Goal: Book appointment/travel/reservation

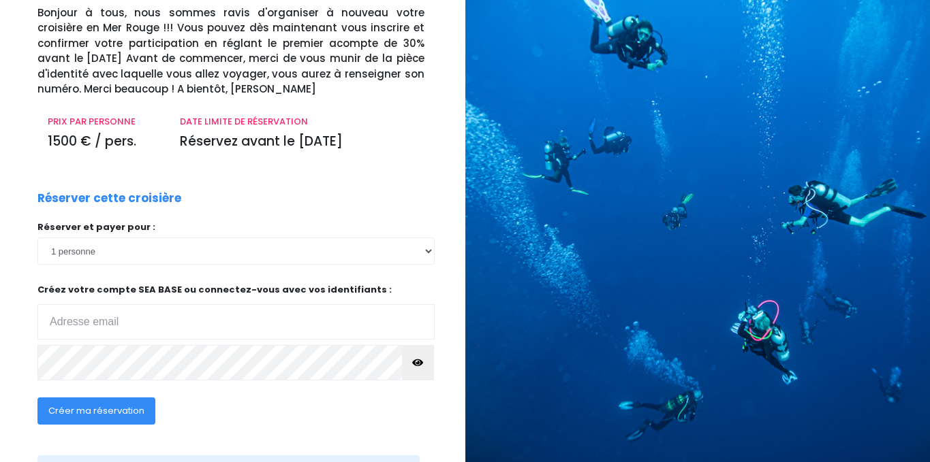
scroll to position [170, 0]
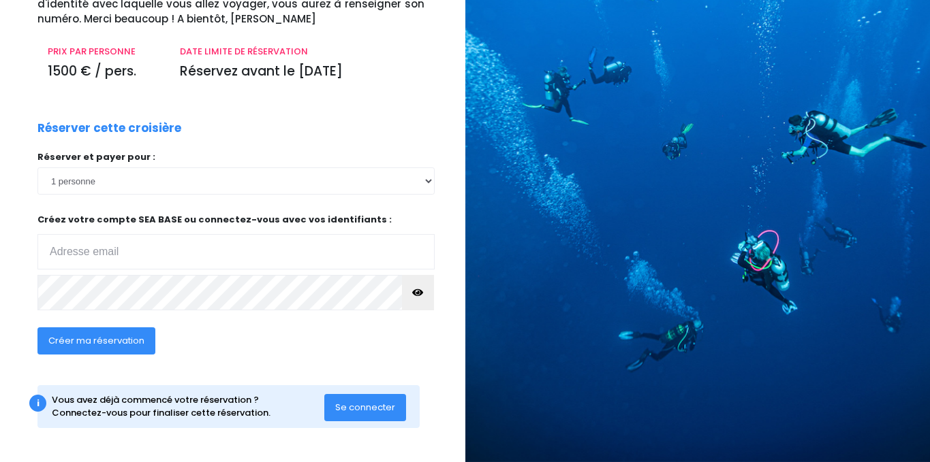
type input "pierrelecomte@me.com"
click at [364, 408] on span "Se connecter" at bounding box center [365, 407] width 60 height 13
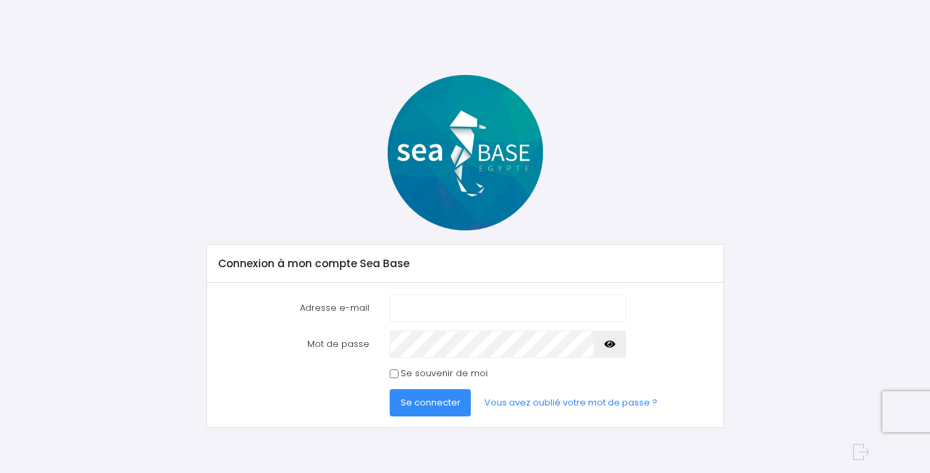
type input "[EMAIL_ADDRESS][DOMAIN_NAME]"
drag, startPoint x: 429, startPoint y: 397, endPoint x: 438, endPoint y: 392, distance: 10.4
click at [430, 395] on button "Se connecter" at bounding box center [431, 402] width 82 height 27
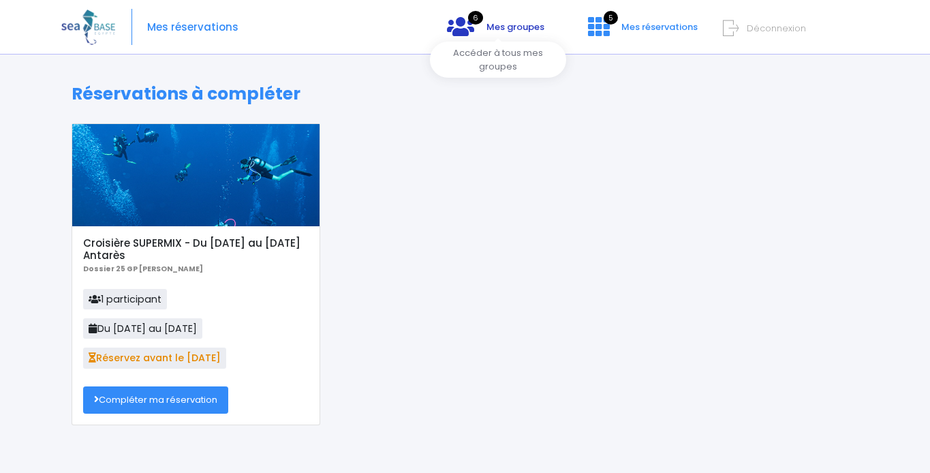
click at [501, 29] on span "Mes groupes" at bounding box center [515, 26] width 58 height 13
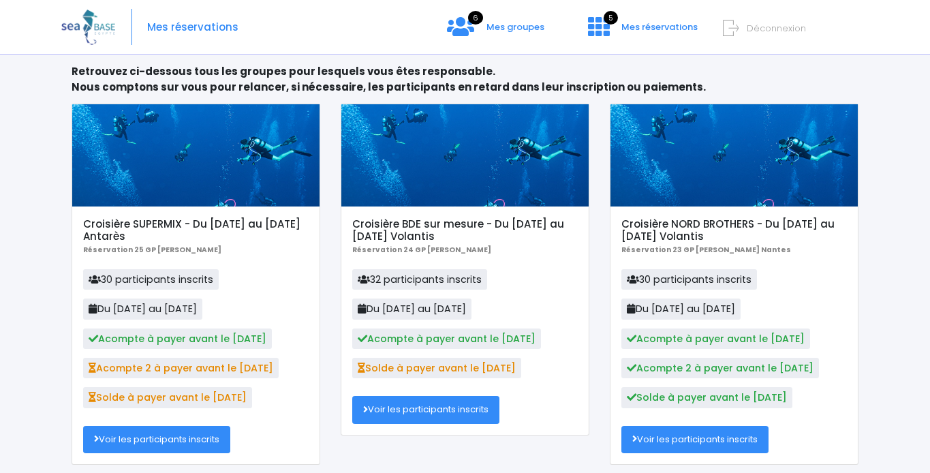
scroll to position [79, 0]
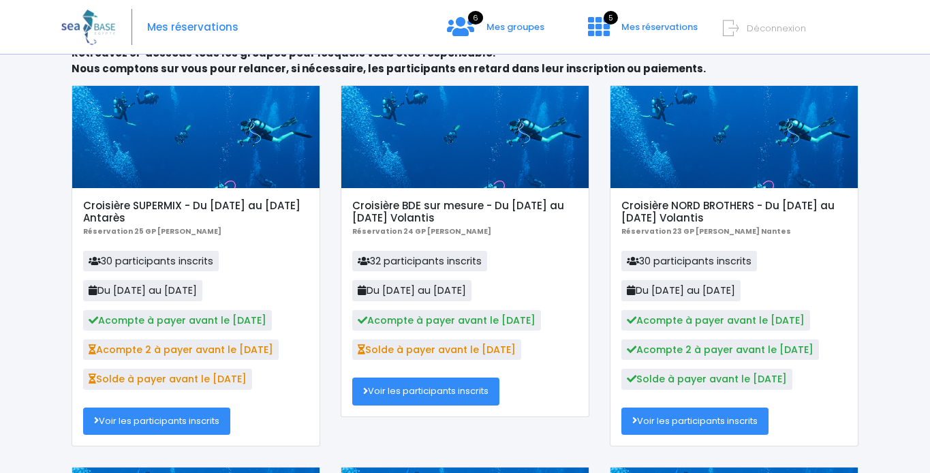
click at [190, 424] on link "Voir les participants inscrits" at bounding box center [156, 420] width 147 height 27
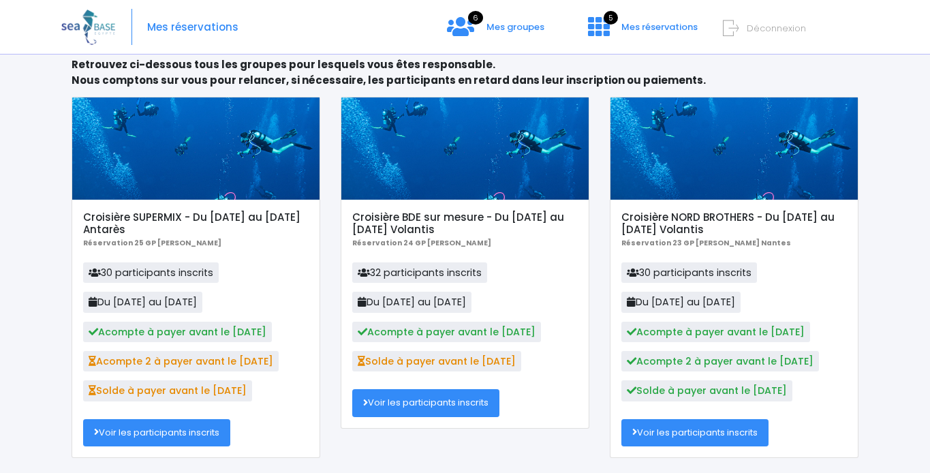
scroll to position [55, 0]
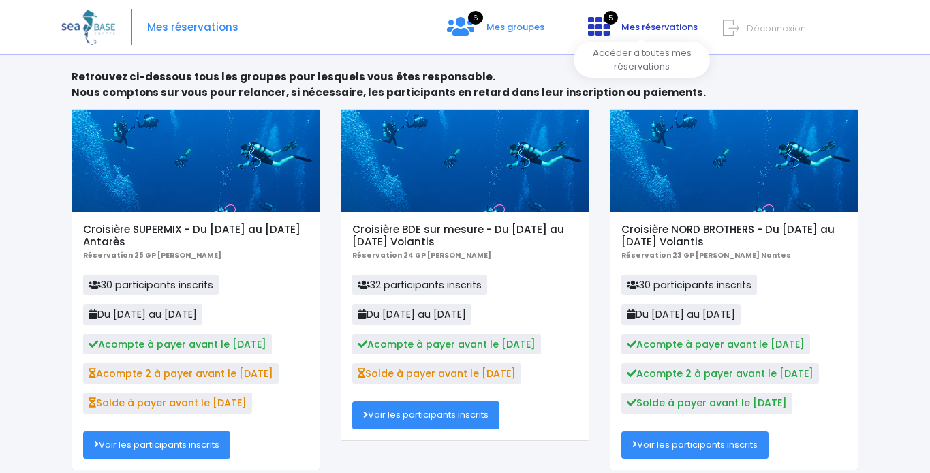
click at [634, 31] on span "Mes réservations" at bounding box center [659, 26] width 76 height 13
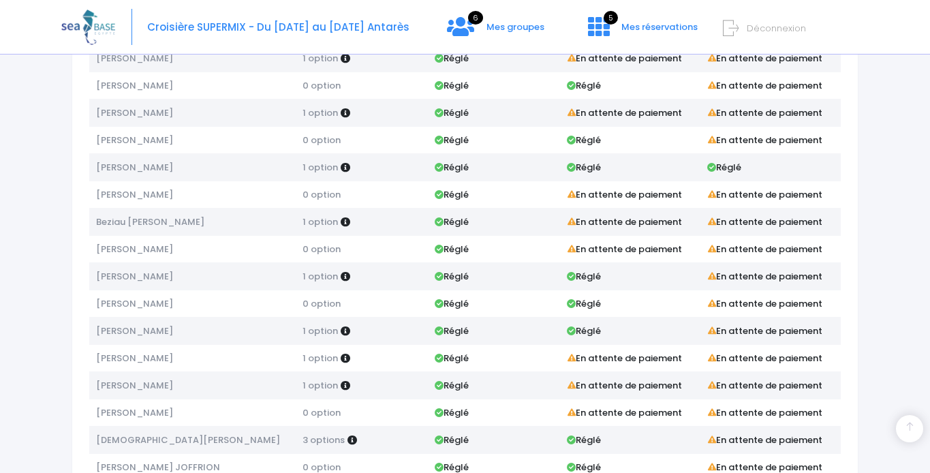
scroll to position [419, 0]
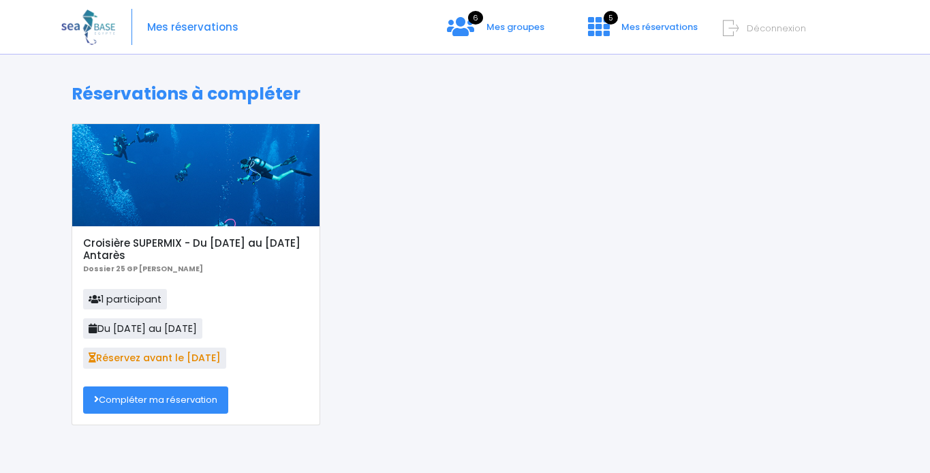
click at [189, 396] on link "Compléter ma réservation" at bounding box center [155, 399] width 145 height 27
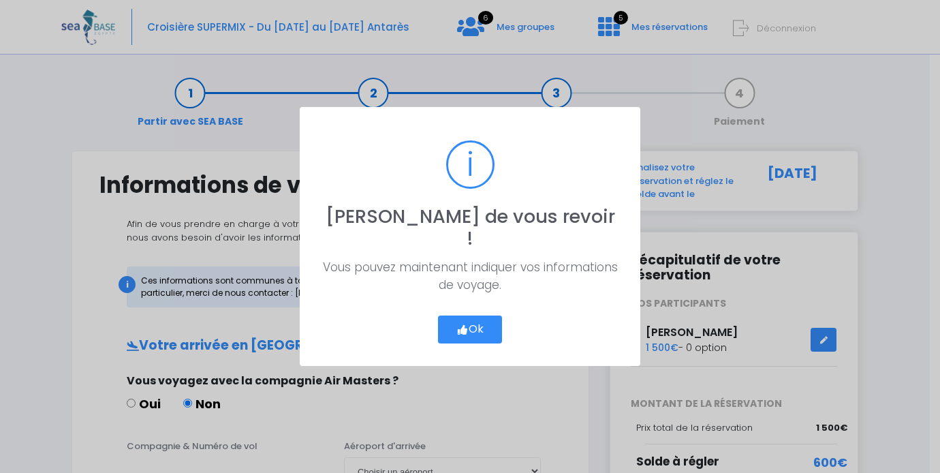
drag, startPoint x: 475, startPoint y: 315, endPoint x: 484, endPoint y: 315, distance: 8.2
click at [475, 315] on button "Ok" at bounding box center [470, 329] width 64 height 29
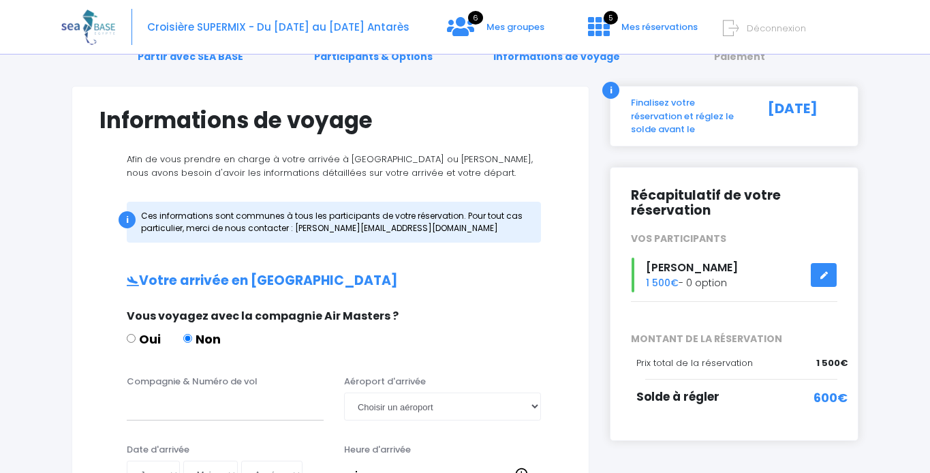
scroll to position [65, 0]
click at [819, 275] on icon at bounding box center [824, 275] width 10 height 0
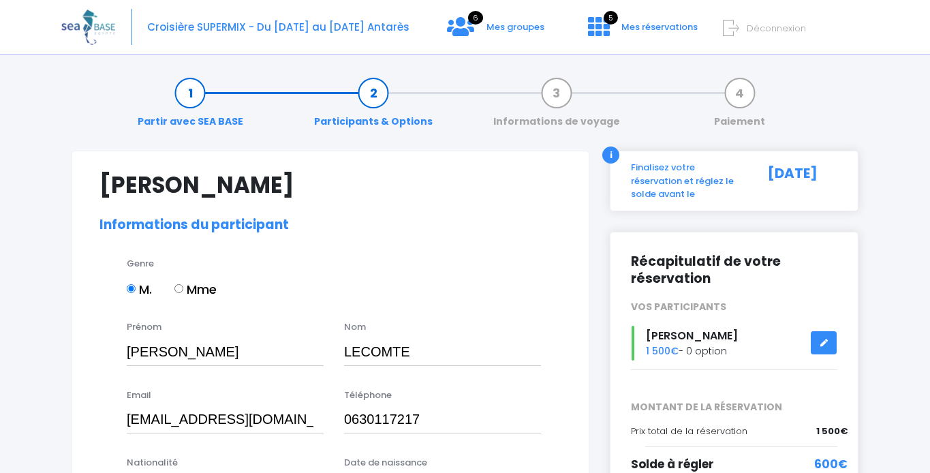
select select "N4"
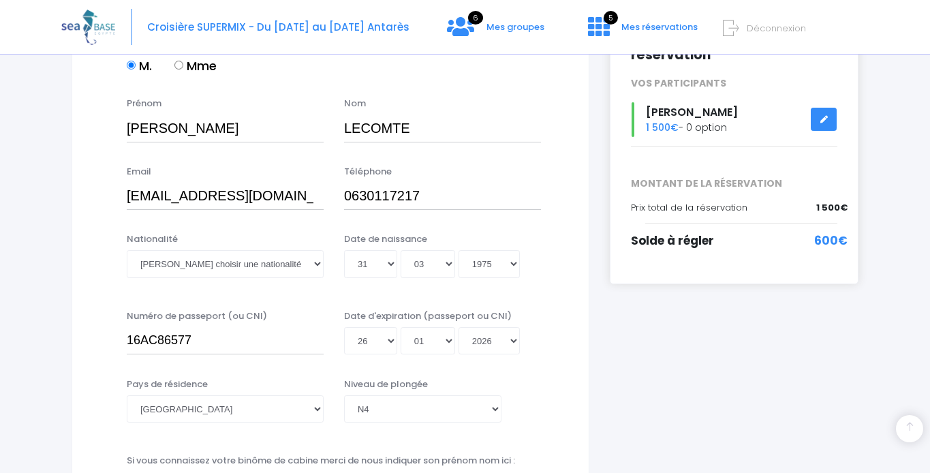
scroll to position [225, 0]
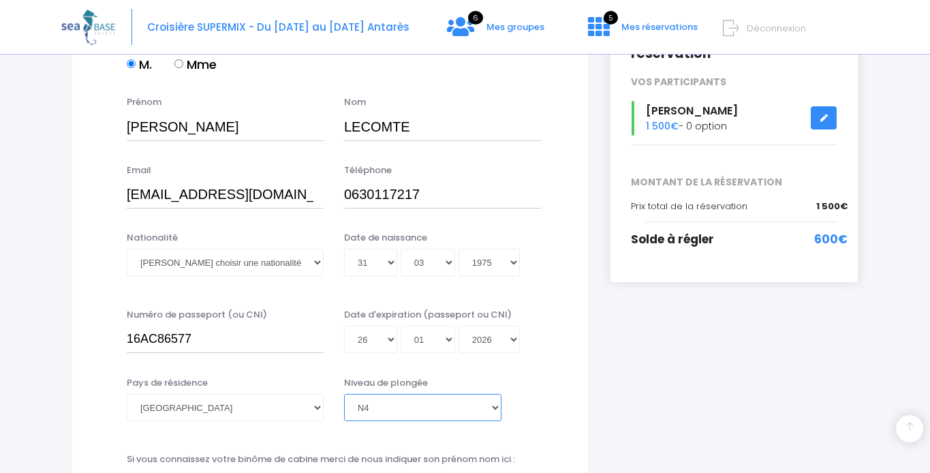
click at [496, 407] on select "[PERSON_NAME] choisir un niveau de plongée Non plongeur Junior OW diver Adventu…" at bounding box center [422, 407] width 157 height 27
click at [344, 394] on select "[PERSON_NAME] choisir un niveau de plongée Non plongeur Junior OW diver Adventu…" at bounding box center [422, 407] width 157 height 27
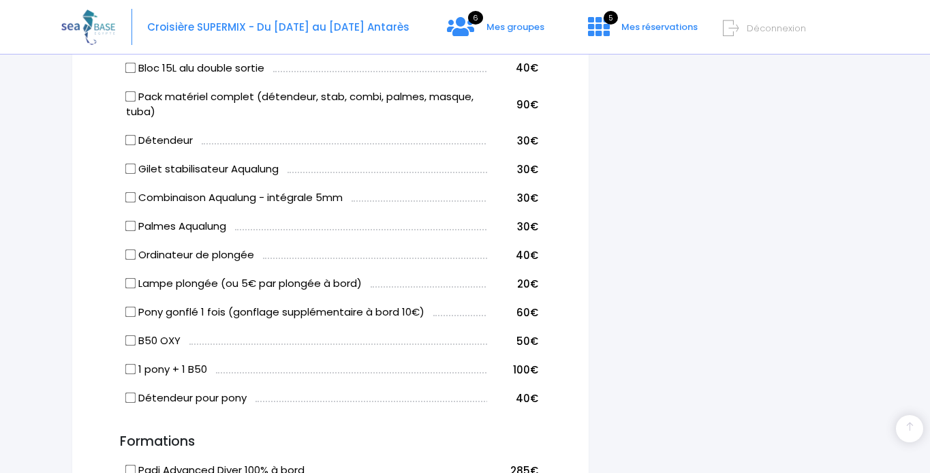
scroll to position [788, 0]
click at [132, 311] on input "Pony gonflé 1 fois (gonflage supplémentaire à bord 10€)" at bounding box center [130, 310] width 11 height 11
checkbox input "true"
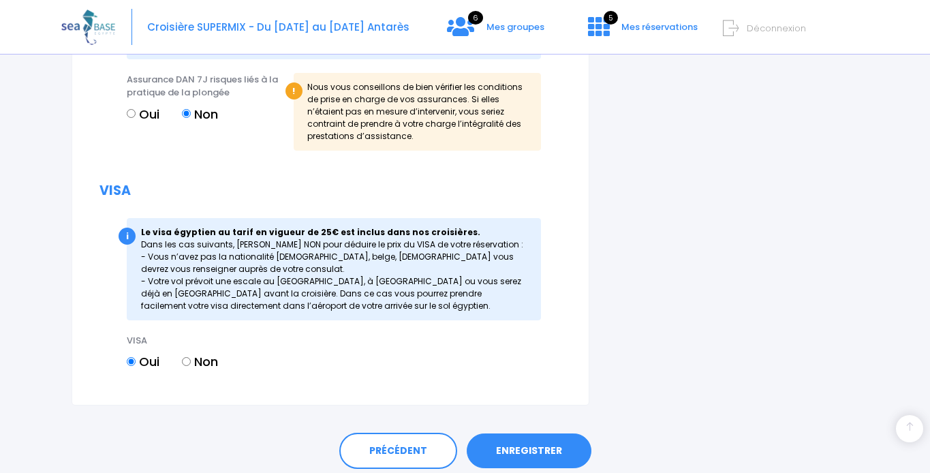
scroll to position [1571, 0]
click at [541, 445] on link "ENREGISTRER" at bounding box center [529, 449] width 125 height 35
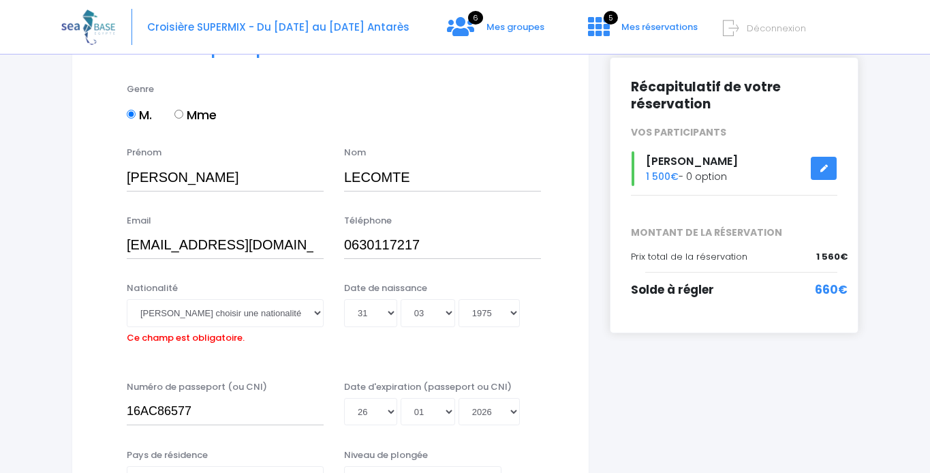
scroll to position [174, 0]
click at [317, 311] on select "Veuillez choisir une nationalité [DEMOGRAPHIC_DATA] Algerienne Allemande [GEOGR…" at bounding box center [225, 312] width 197 height 27
select select "Française"
click at [127, 299] on select "Veuillez choisir une nationalité [DEMOGRAPHIC_DATA] Algerienne Allemande [GEOGR…" at bounding box center [225, 312] width 197 height 27
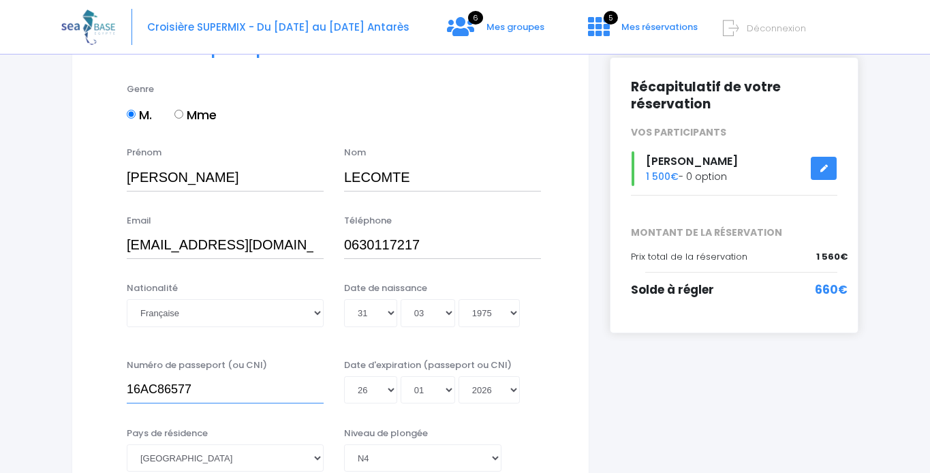
drag, startPoint x: 197, startPoint y: 391, endPoint x: 128, endPoint y: 381, distance: 69.5
click at [129, 380] on input "16AC86577" at bounding box center [225, 389] width 197 height 27
type input "25EE51465"
click at [390, 388] on select "Jour 01 02 03 04 05 06 07 08 09 10 11 12 13 14 15 16 17 18 19 20 21 22 23 24 25…" at bounding box center [370, 389] width 53 height 27
select select "06"
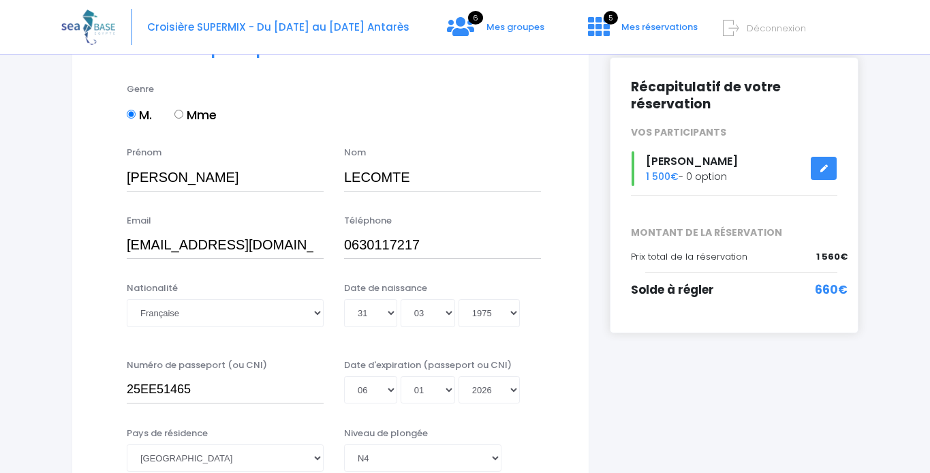
click at [344, 403] on select "Jour 01 02 03 04 05 06 07 08 09 10 11 12 13 14 15 16 17 18 19 20 21 22 23 24 25…" at bounding box center [370, 389] width 53 height 27
type input "[DATE]"
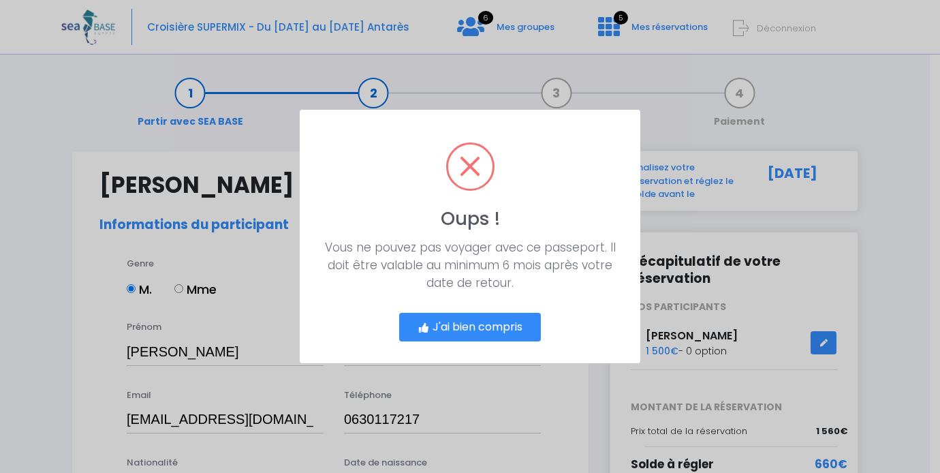
click at [484, 324] on button "J'ai bien compris" at bounding box center [470, 327] width 142 height 29
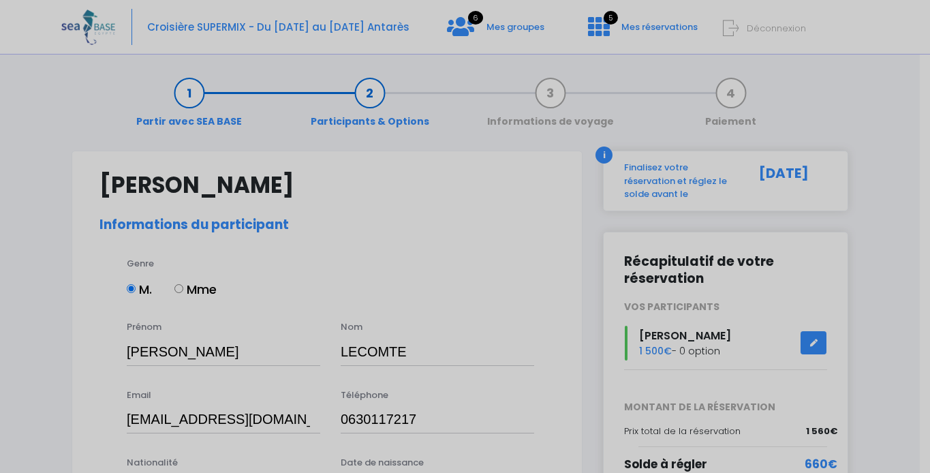
scroll to position [327, 0]
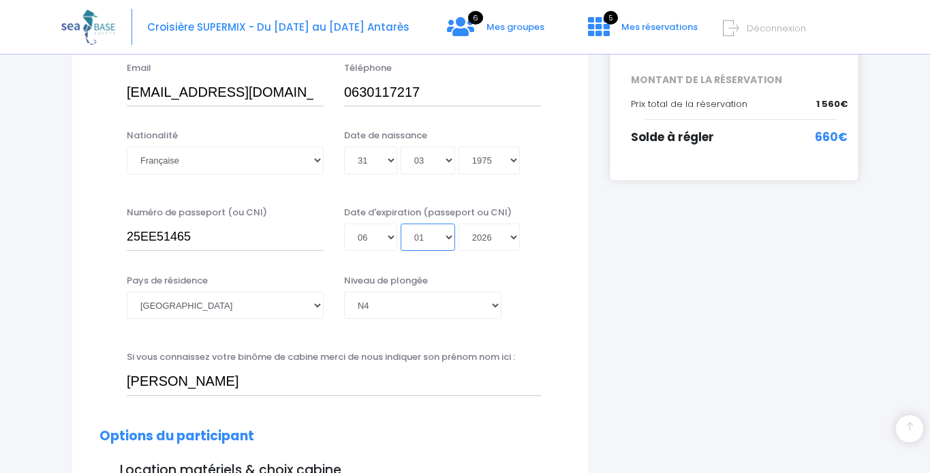
click at [445, 236] on select "Mois 01 02 03 04 05 06 07 08 09 10 11 12" at bounding box center [427, 236] width 54 height 27
select select "07"
click at [400, 223] on select "Mois 01 02 03 04 05 06 07 08 09 10 11 12" at bounding box center [427, 236] width 54 height 27
type input "[DATE]"
click at [513, 235] on select "Année 2045 2044 2043 2042 2041 2040 2039 2038 2037 2036 2035 2034 2033 2032 203…" at bounding box center [488, 236] width 61 height 27
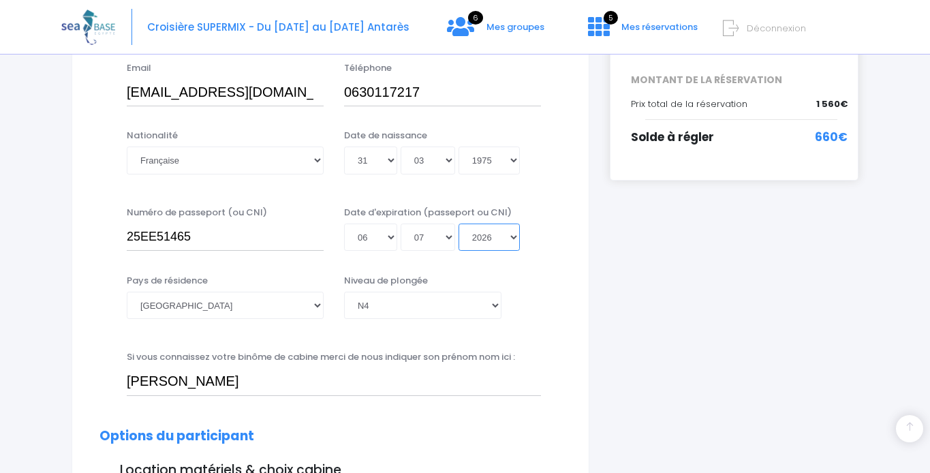
select select "2035"
click at [458, 223] on select "Année 2045 2044 2043 2042 2041 2040 2039 2038 2037 2036 2035 2034 2033 2032 203…" at bounding box center [488, 236] width 61 height 27
type input "2035-07-06"
click at [548, 208] on div "Date d'expiration (passeport ou CNI) Jour 01 02 03 04 05 06 07 08 09 10 11 12 1…" at bounding box center [442, 229] width 217 height 46
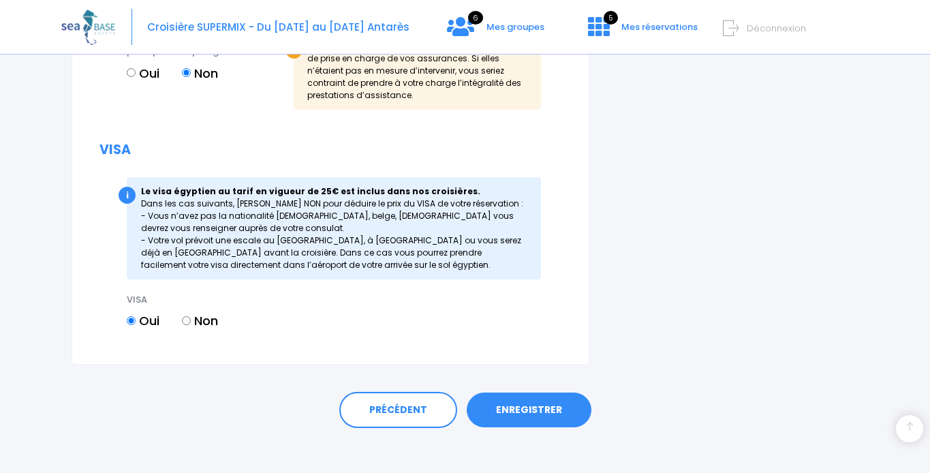
scroll to position [1620, 0]
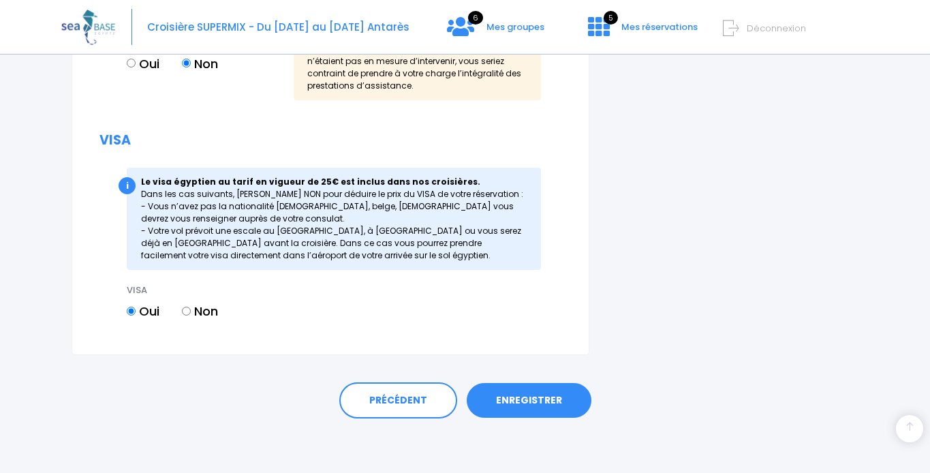
drag, startPoint x: 536, startPoint y: 399, endPoint x: 543, endPoint y: 396, distance: 7.6
click at [535, 399] on link "ENREGISTRER" at bounding box center [529, 400] width 125 height 35
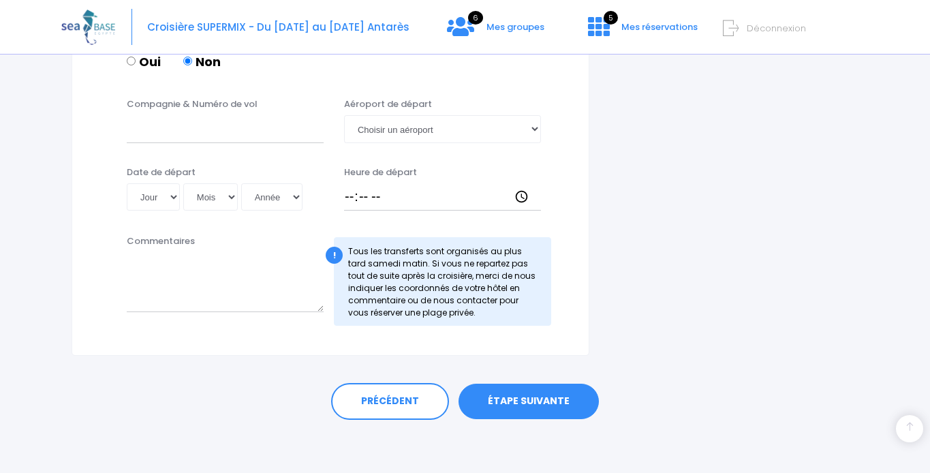
scroll to position [723, 0]
drag, startPoint x: 546, startPoint y: 398, endPoint x: 638, endPoint y: 375, distance: 95.7
click at [546, 397] on link "ÉTAPE SUIVANTE" at bounding box center [528, 400] width 140 height 35
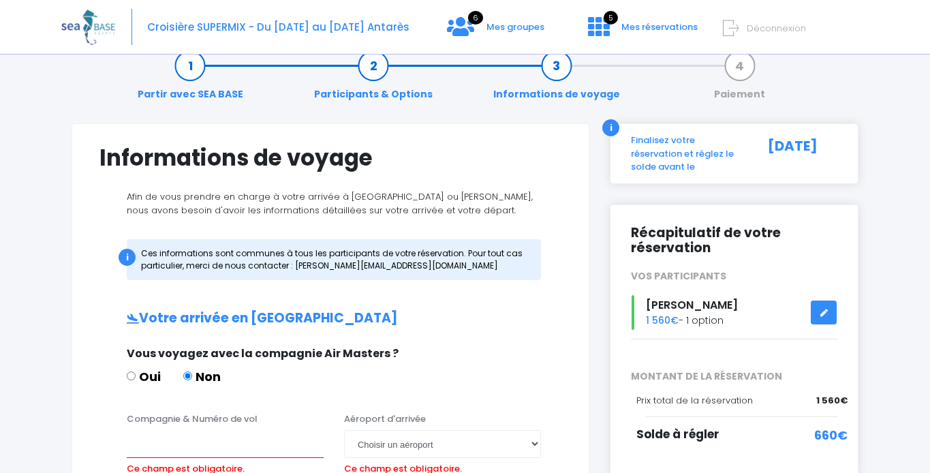
scroll to position [0, 0]
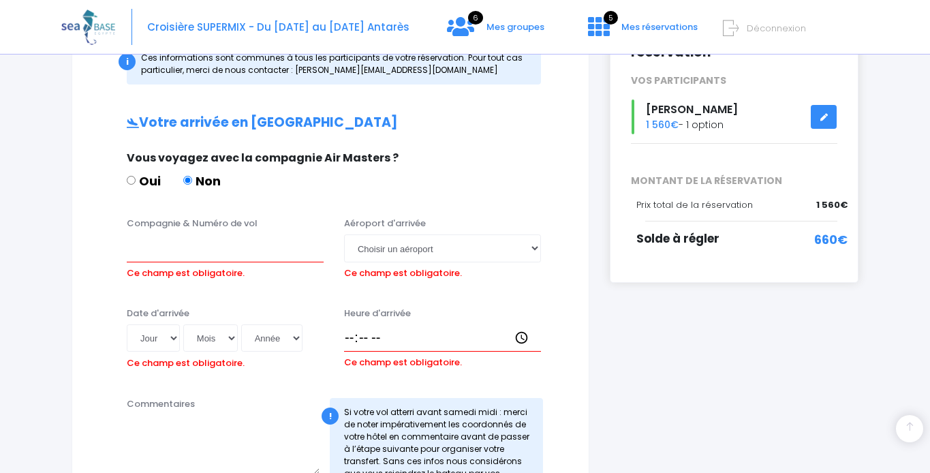
click at [779, 236] on div "660€" at bounding box center [812, 245] width 70 height 31
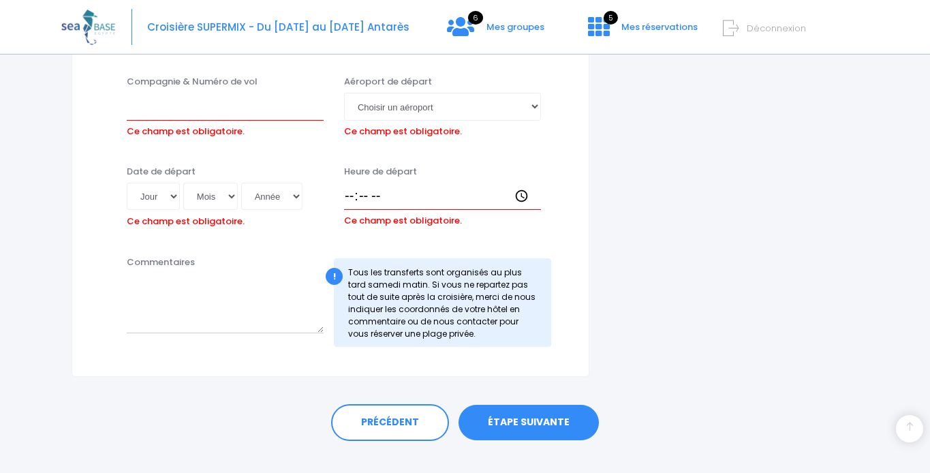
scroll to position [811, 0]
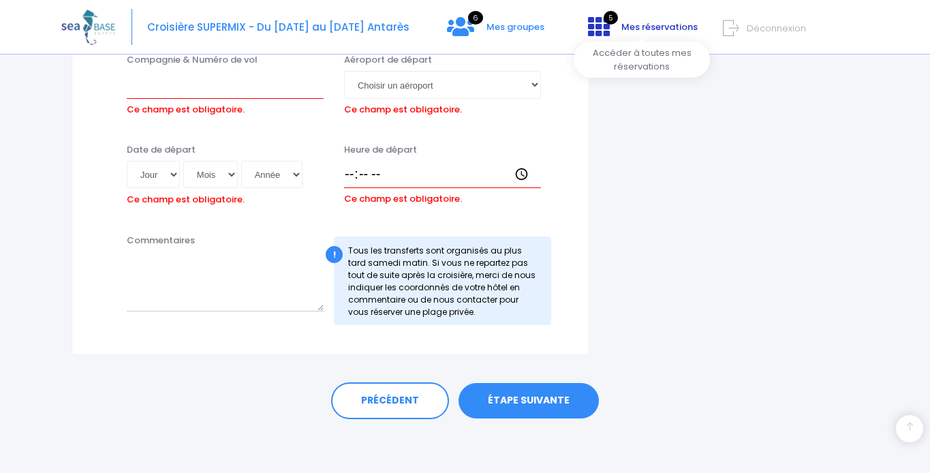
click at [638, 22] on span "Mes réservations" at bounding box center [659, 26] width 76 height 13
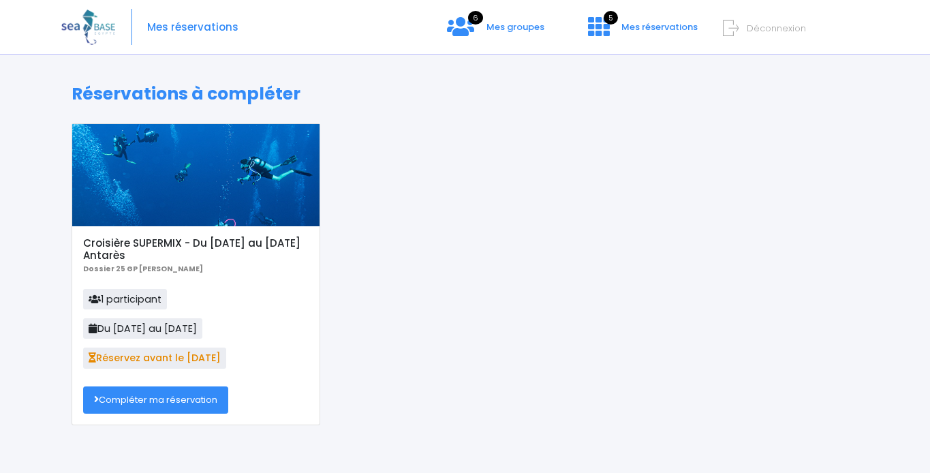
click at [136, 399] on link "Compléter ma réservation" at bounding box center [155, 399] width 145 height 27
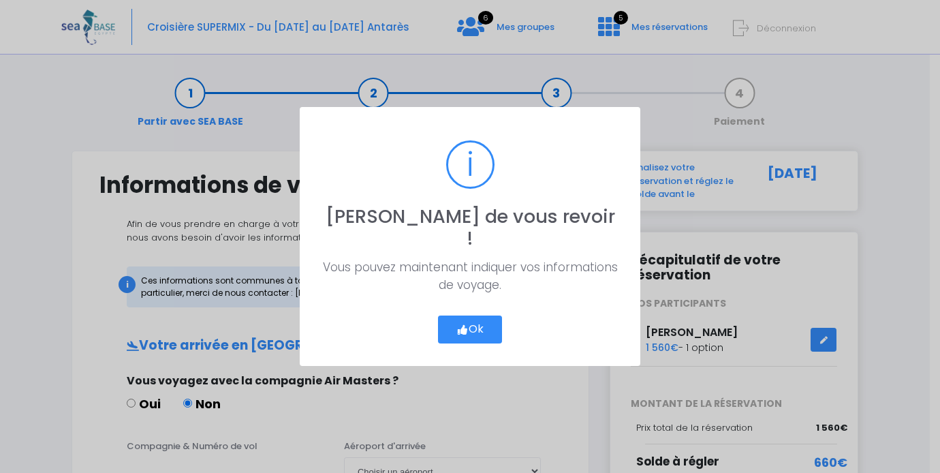
click at [483, 315] on button "Ok" at bounding box center [470, 329] width 64 height 29
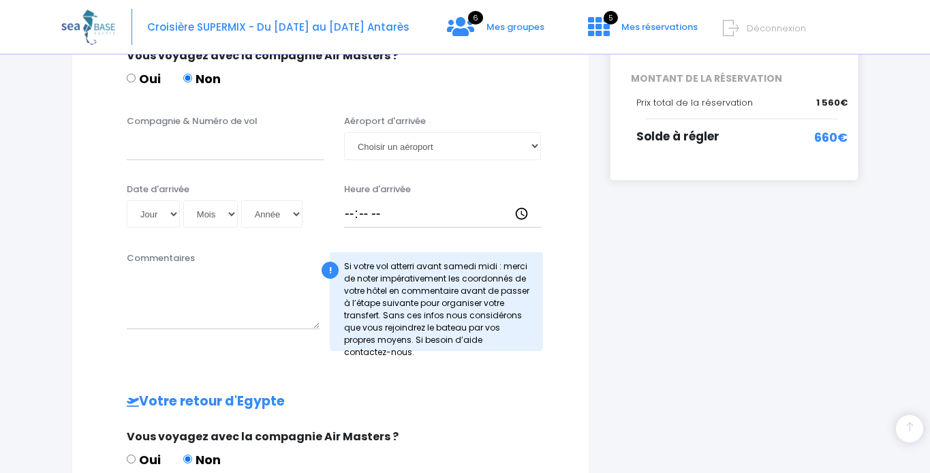
scroll to position [294, 0]
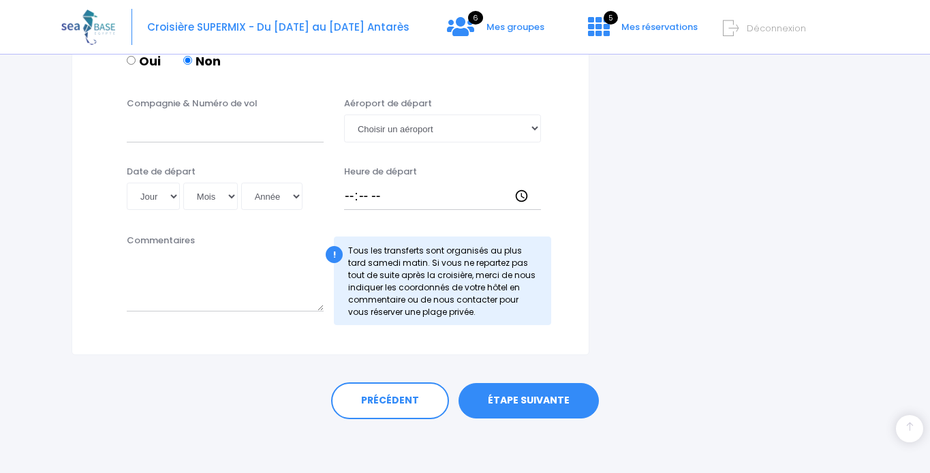
click at [541, 399] on link "ÉTAPE SUIVANTE" at bounding box center [528, 400] width 140 height 35
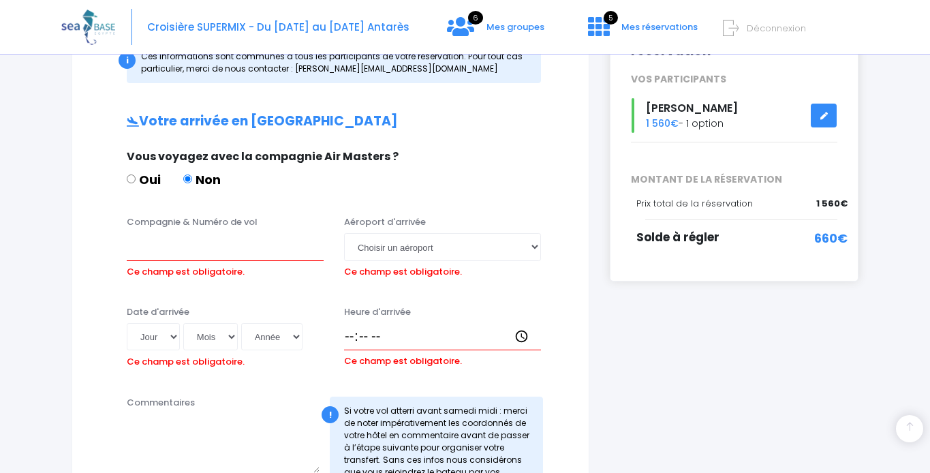
scroll to position [225, 0]
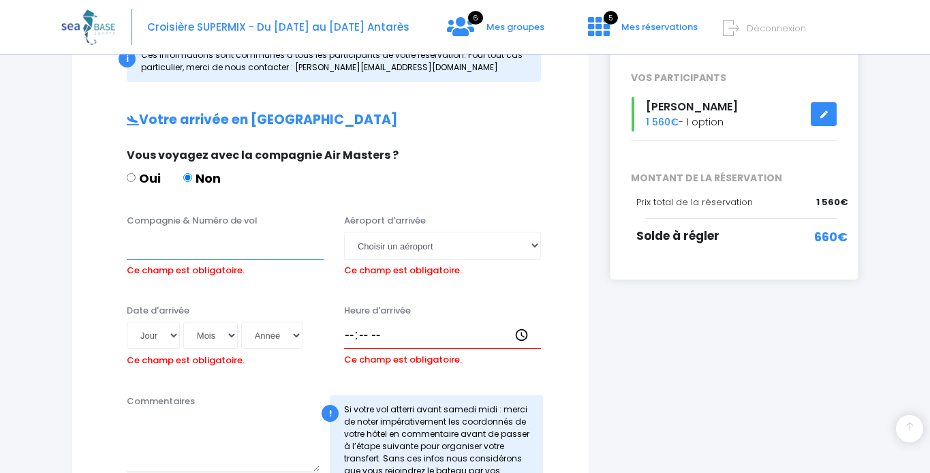
click at [166, 245] on input "Compagnie & Numéro de vol" at bounding box center [225, 245] width 197 height 27
type input "TRANSAVIA"
click at [420, 242] on select "Choisir un aéroport Hurghada Marsa Alam" at bounding box center [442, 245] width 197 height 27
select select "Hurghada"
click at [344, 232] on select "Choisir un aéroport Hurghada Marsa Alam" at bounding box center [442, 245] width 197 height 27
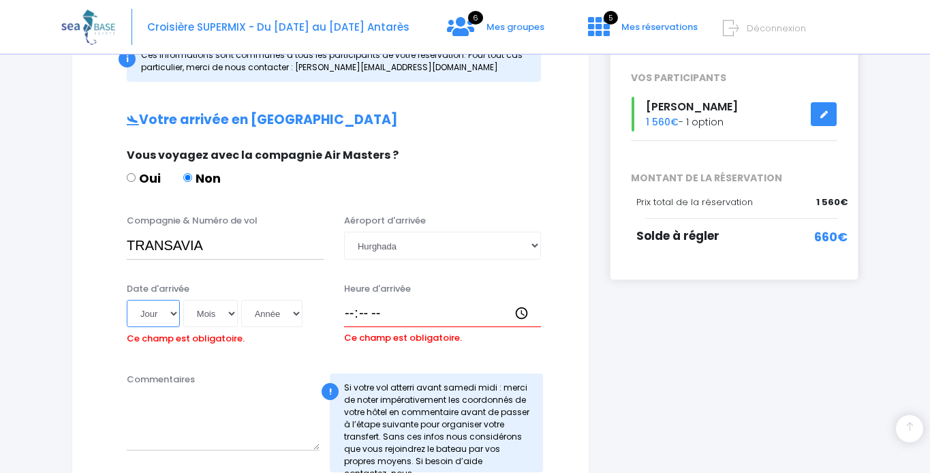
click at [173, 311] on select "Jour 01 02 03 04 05 06 07 08 09 10 11 12 13 14 15 16 17 18 19 20 21 22 23 24 25…" at bounding box center [153, 313] width 53 height 27
select select "29"
click at [127, 300] on select "Jour 01 02 03 04 05 06 07 08 09 10 11 12 13 14 15 16 17 18 19 20 21 22 23 24 25…" at bounding box center [153, 313] width 53 height 27
click at [227, 315] on select "Mois 01 02 03 04 05 06 07 08 09 10 11 12" at bounding box center [210, 313] width 54 height 27
select select "11"
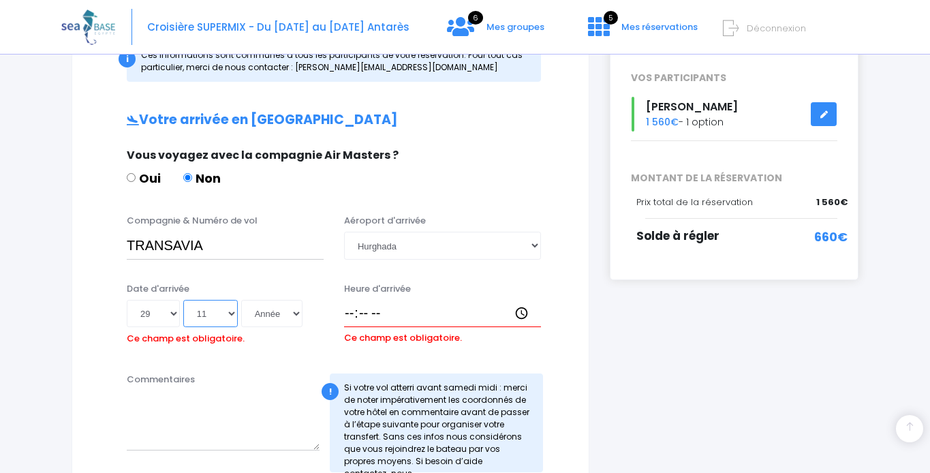
click at [183, 300] on select "Mois 01 02 03 04 05 06 07 08 09 10 11 12" at bounding box center [210, 313] width 54 height 27
click at [289, 313] on select "Année 2045 2044 2043 2042 2041 2040 2039 2038 2037 2036 2035 2034 2033 2032 203…" at bounding box center [271, 313] width 61 height 27
select select "2025"
click at [241, 300] on select "Année 2045 2044 2043 2042 2041 2040 2039 2038 2037 2036 2035 2034 2033 2032 203…" at bounding box center [271, 313] width 61 height 27
type input "2025-11-29"
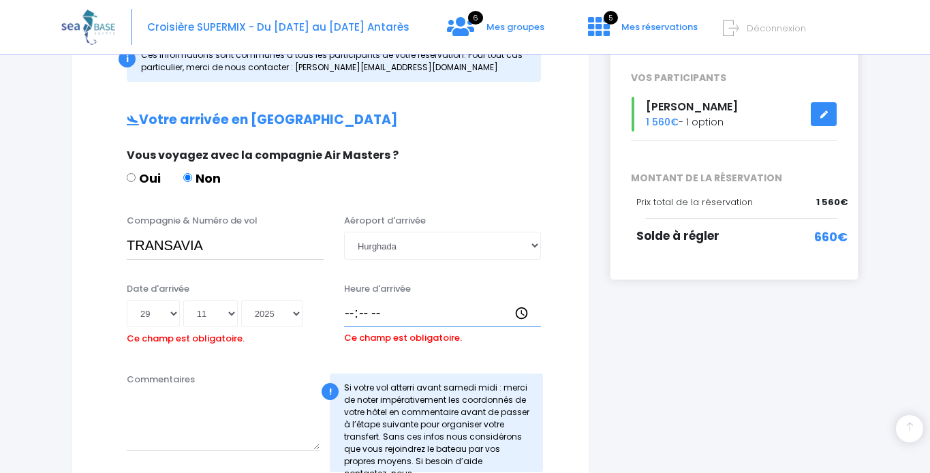
click at [347, 317] on input "Heure d'arrivée" at bounding box center [442, 313] width 197 height 27
type input "14:30"
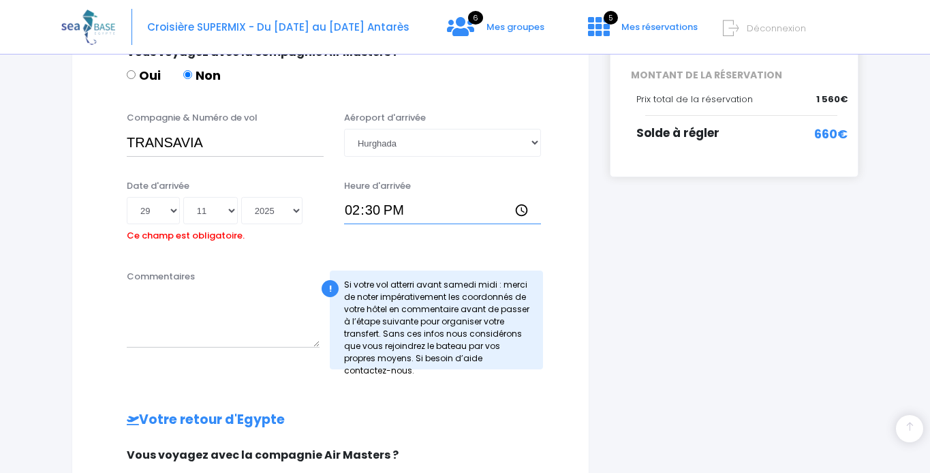
scroll to position [326, 0]
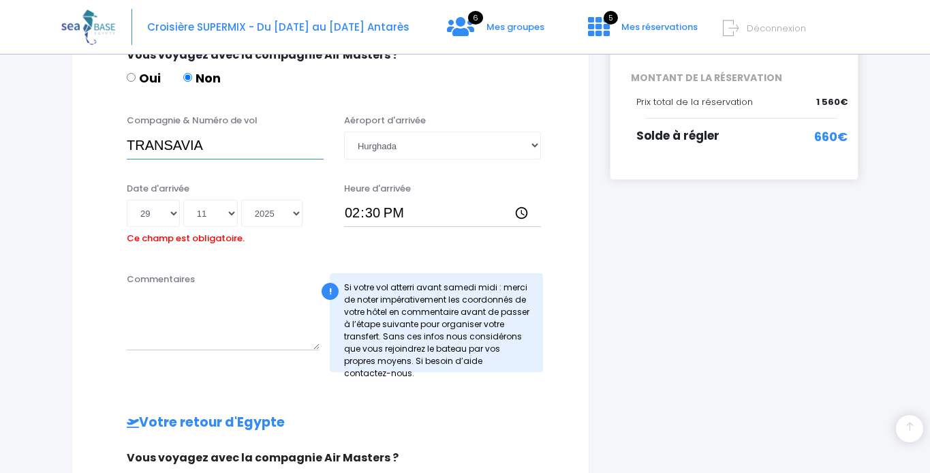
click at [252, 148] on input "TRANSAVIA" at bounding box center [225, 144] width 197 height 27
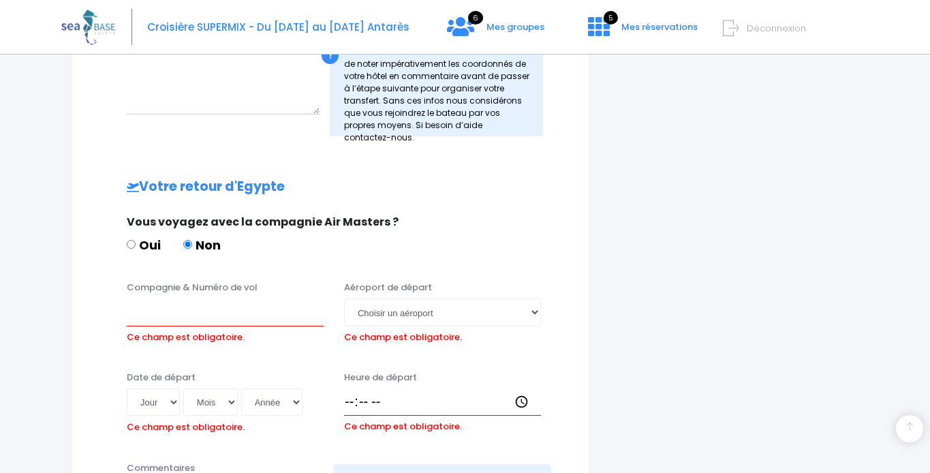
scroll to position [597, 0]
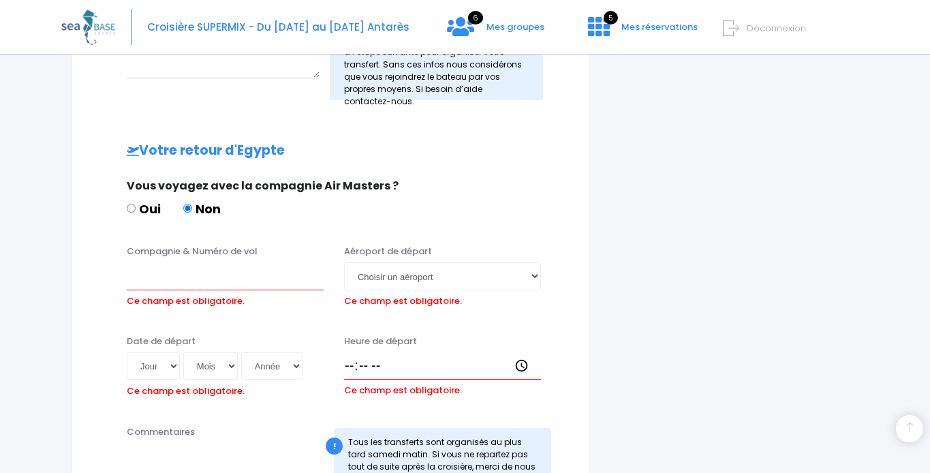
type input "TRANSAVIA TO8062"
click at [189, 271] on input "Compagnie & Numéro de vol" at bounding box center [225, 275] width 197 height 27
type input "TRANSAVIA TO8063"
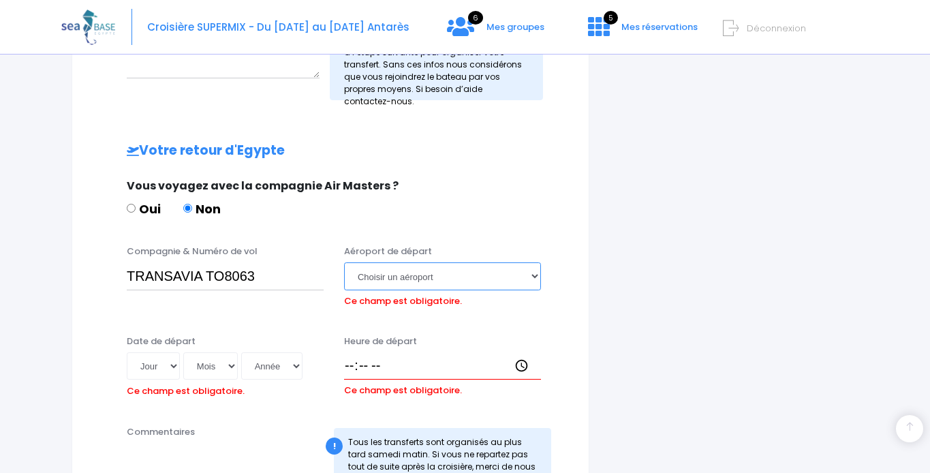
click at [418, 274] on select "Choisir un aéroport Hurghada Marsa Alam" at bounding box center [442, 275] width 197 height 27
select select "Hurghada"
click at [344, 262] on select "Choisir un aéroport Hurghada Marsa Alam" at bounding box center [442, 275] width 197 height 27
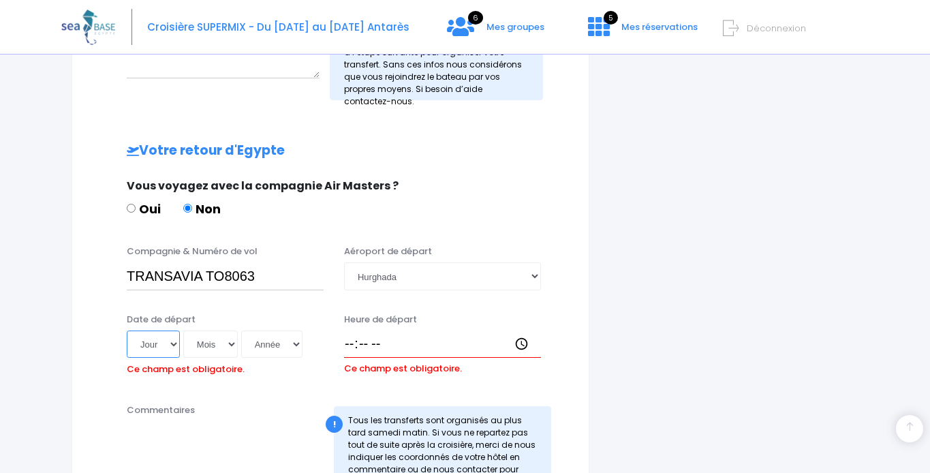
click at [173, 345] on select "Jour 01 02 03 04 05 06 07 08 09 10 11 12 13 14 15 16 17 18 19 20 21 22 23 24 25…" at bounding box center [153, 343] width 53 height 27
select select "06"
click at [127, 330] on select "Jour 01 02 03 04 05 06 07 08 09 10 11 12 13 14 15 16 17 18 19 20 21 22 23 24 25…" at bounding box center [153, 343] width 53 height 27
click at [221, 342] on select "Mois 01 02 03 04 05 06 07 08 09 10 11 12" at bounding box center [210, 343] width 54 height 27
select select "12"
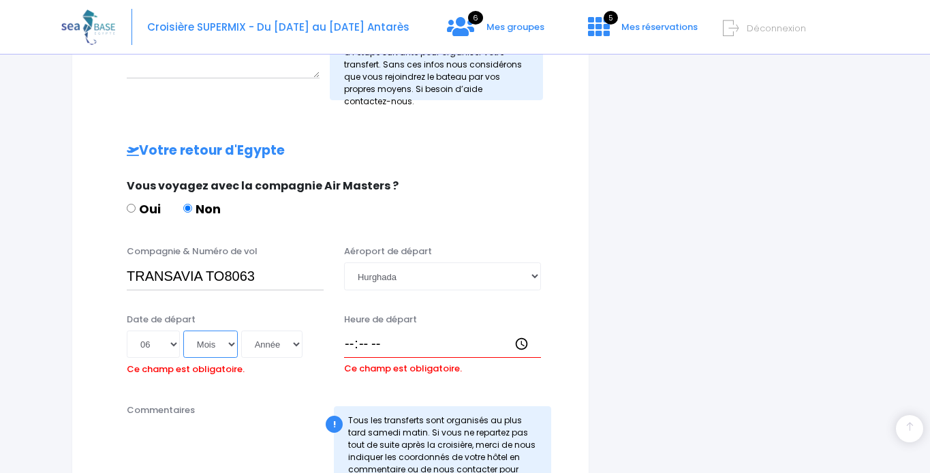
click at [183, 330] on select "Mois 01 02 03 04 05 06 07 08 09 10 11 12" at bounding box center [210, 343] width 54 height 27
click at [288, 341] on select "Année 2045 2044 2043 2042 2041 2040 2039 2038 2037 2036 2035 2034 2033 2032 203…" at bounding box center [271, 343] width 61 height 27
select select "2025"
click at [241, 330] on select "Année 2045 2044 2043 2042 2041 2040 2039 2038 2037 2036 2035 2034 2033 2032 203…" at bounding box center [271, 343] width 61 height 27
type input "2025-12-06"
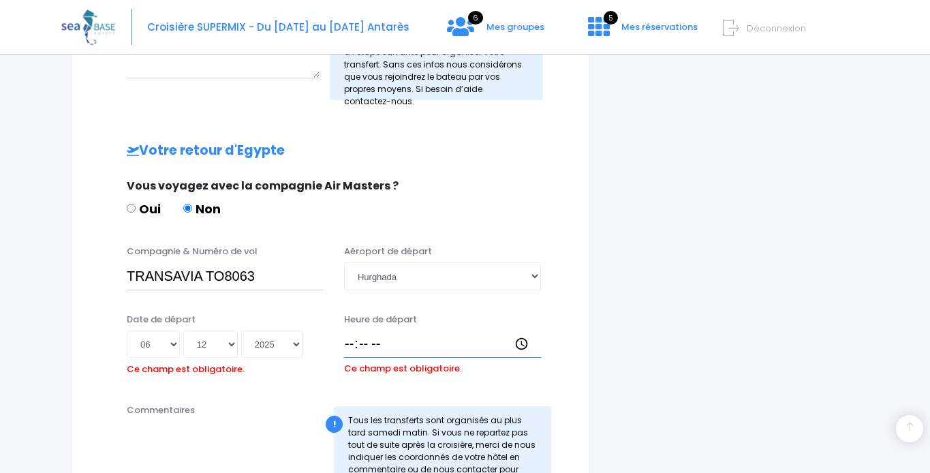
drag, startPoint x: 348, startPoint y: 343, endPoint x: 387, endPoint y: 344, distance: 38.8
click at [349, 343] on input "Heure de départ" at bounding box center [442, 343] width 197 height 27
click at [358, 347] on input "Heure de départ" at bounding box center [442, 343] width 197 height 27
type input "15:25"
click at [573, 315] on div "Informations de voyage Afin de vous prendre en charge à votre arrivée à Hurghad…" at bounding box center [331, 38] width 518 height 971
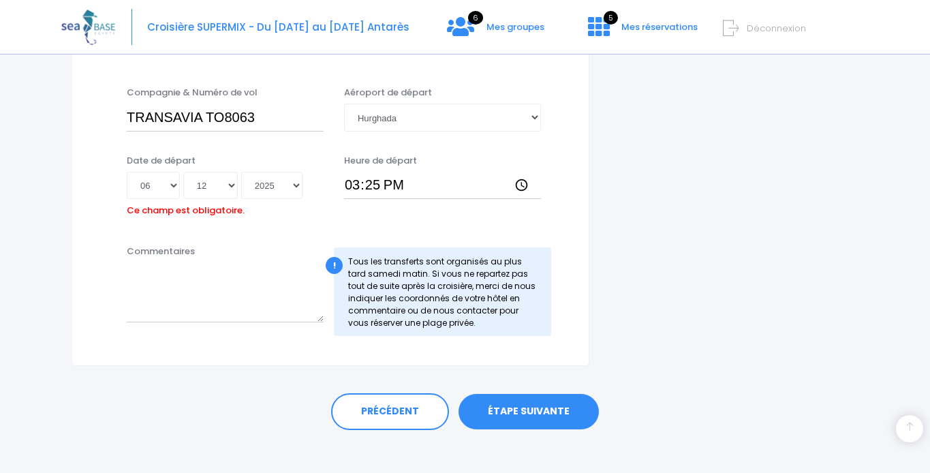
scroll to position [767, 0]
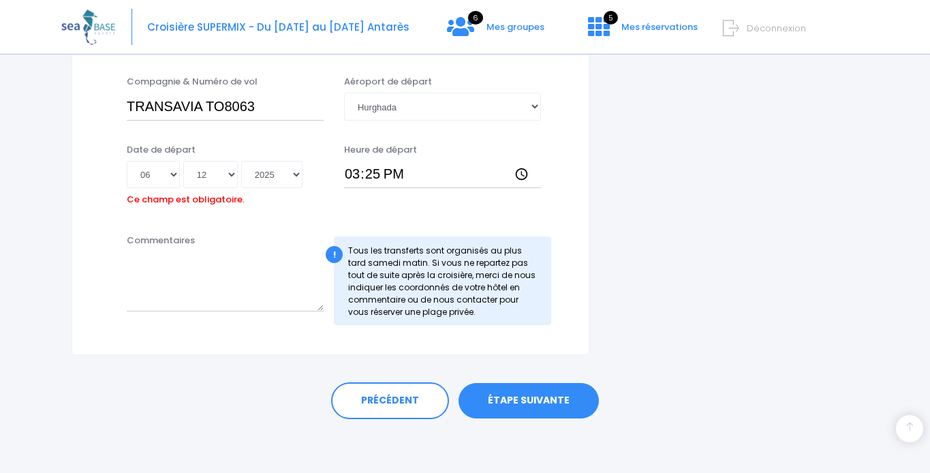
drag, startPoint x: 539, startPoint y: 403, endPoint x: 561, endPoint y: 400, distance: 21.4
click at [539, 403] on link "ÉTAPE SUIVANTE" at bounding box center [528, 400] width 140 height 35
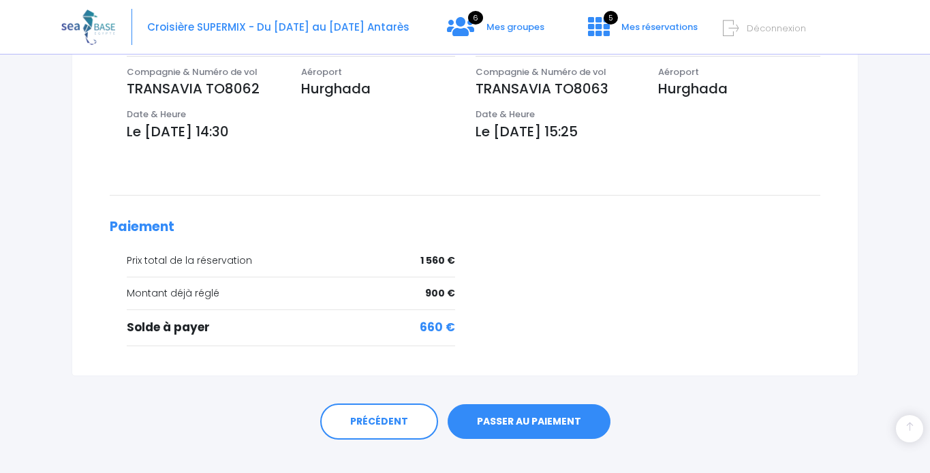
scroll to position [485, 0]
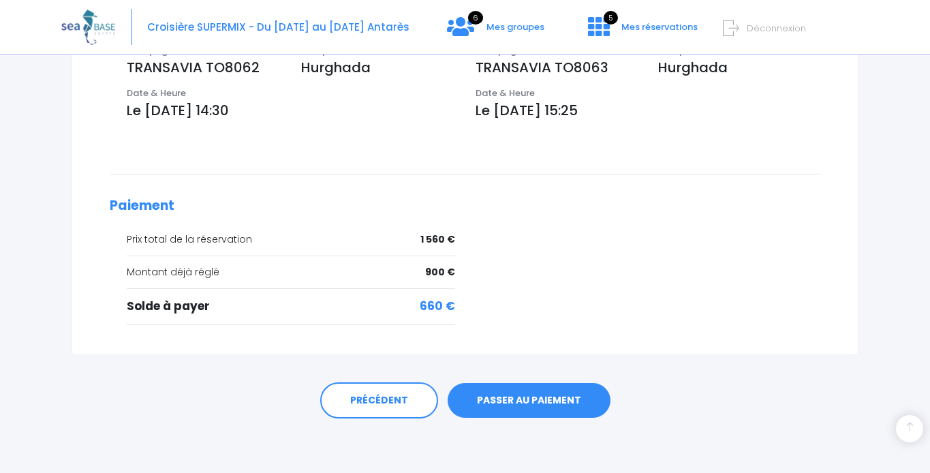
drag, startPoint x: 531, startPoint y: 403, endPoint x: 670, endPoint y: 362, distance: 144.8
click at [531, 403] on link "PASSER AU PAIEMENT" at bounding box center [528, 400] width 163 height 35
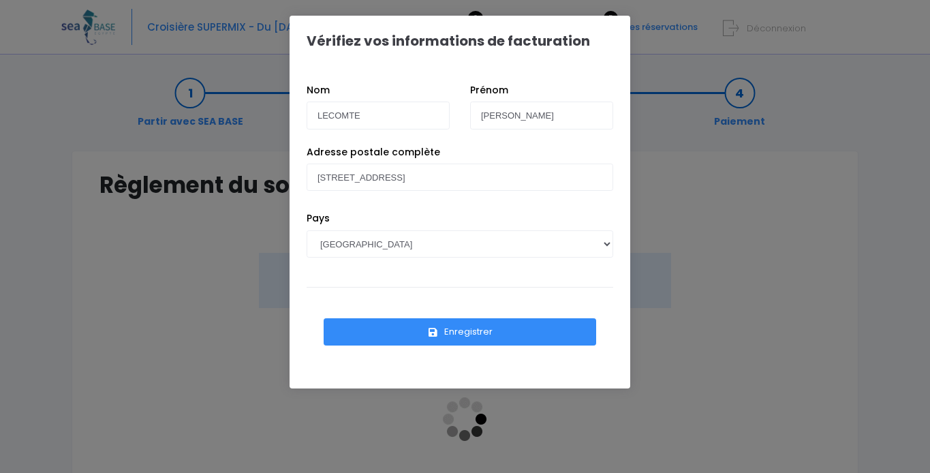
click at [480, 333] on button "Enregistrer" at bounding box center [460, 331] width 272 height 27
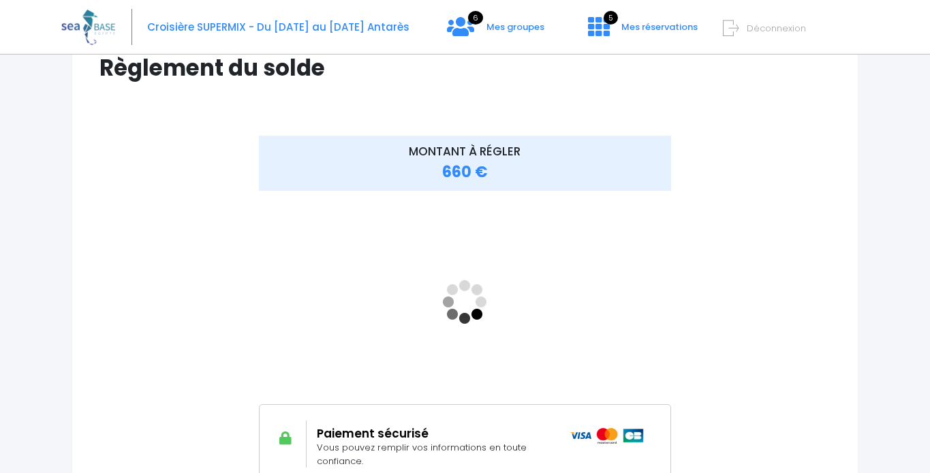
scroll to position [141, 0]
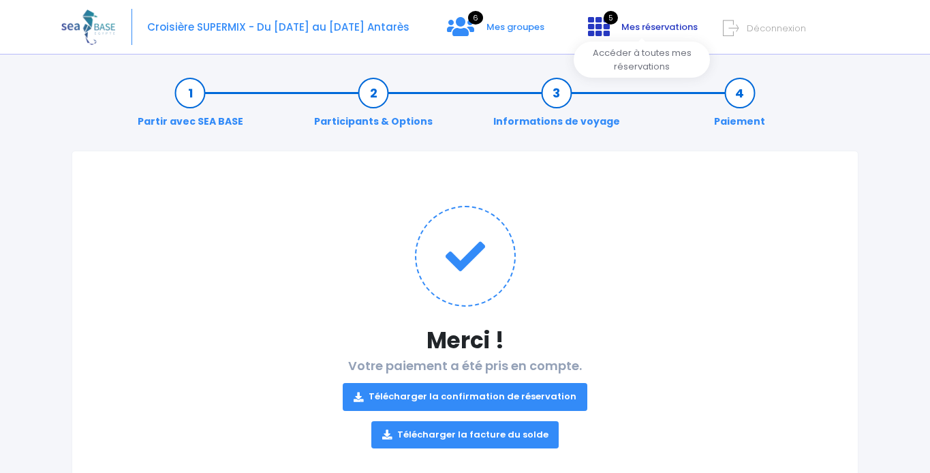
click at [638, 30] on span "Mes réservations" at bounding box center [659, 26] width 76 height 13
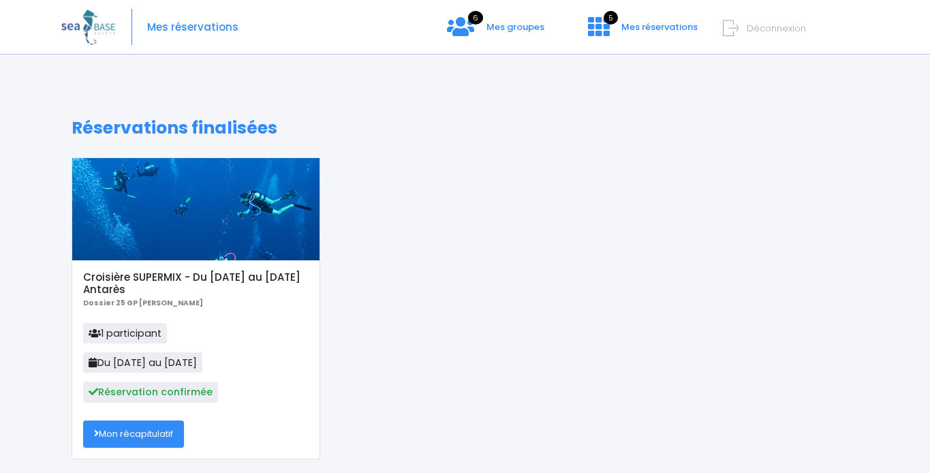
click at [164, 435] on link "Mon récapitulatif" at bounding box center [133, 433] width 101 height 27
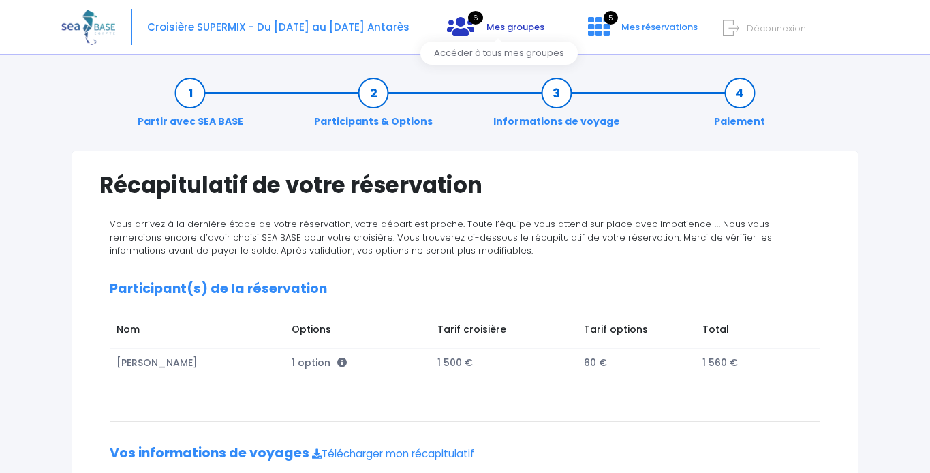
drag, startPoint x: 497, startPoint y: 23, endPoint x: 506, endPoint y: 25, distance: 9.1
click at [497, 23] on span "Mes groupes" at bounding box center [515, 26] width 58 height 13
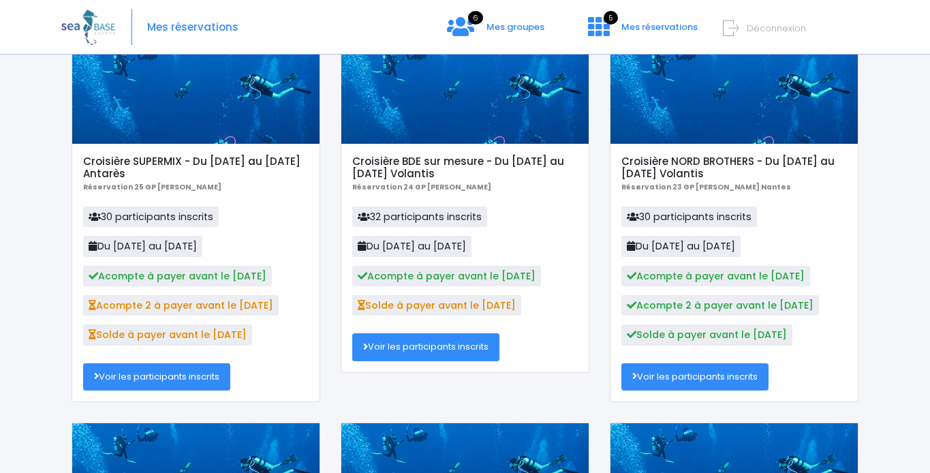
scroll to position [168, 0]
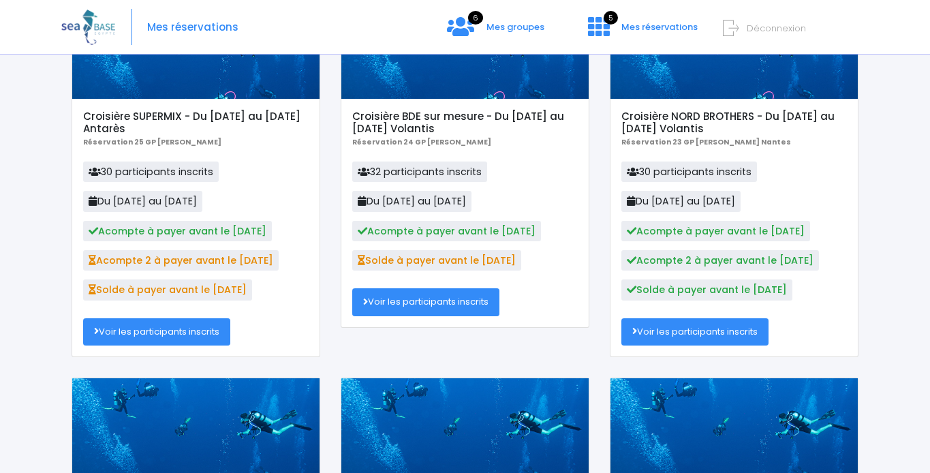
click at [191, 330] on link "Voir les participants inscrits" at bounding box center [156, 331] width 147 height 27
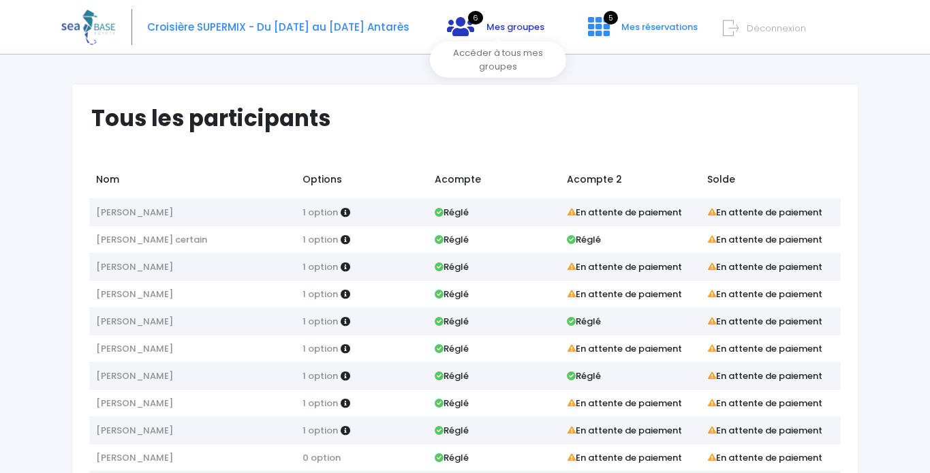
click at [511, 22] on span "Mes groupes" at bounding box center [515, 26] width 58 height 13
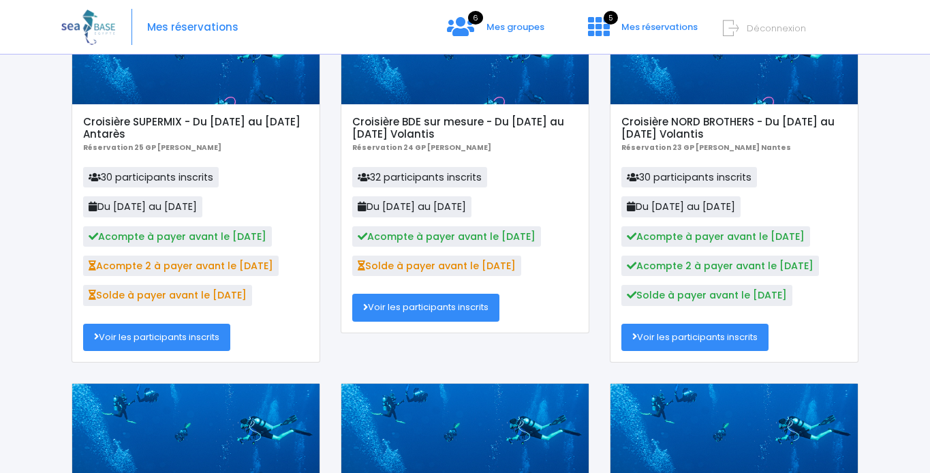
scroll to position [166, 0]
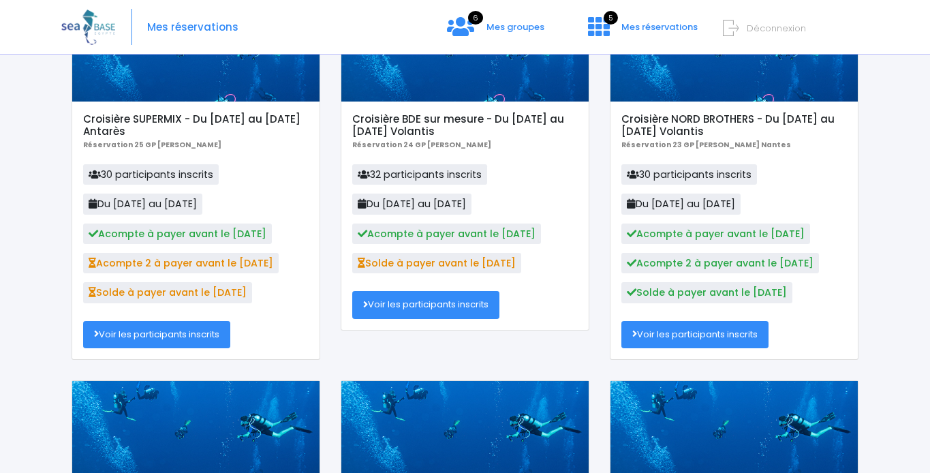
click at [151, 333] on link "Voir les participants inscrits" at bounding box center [156, 334] width 147 height 27
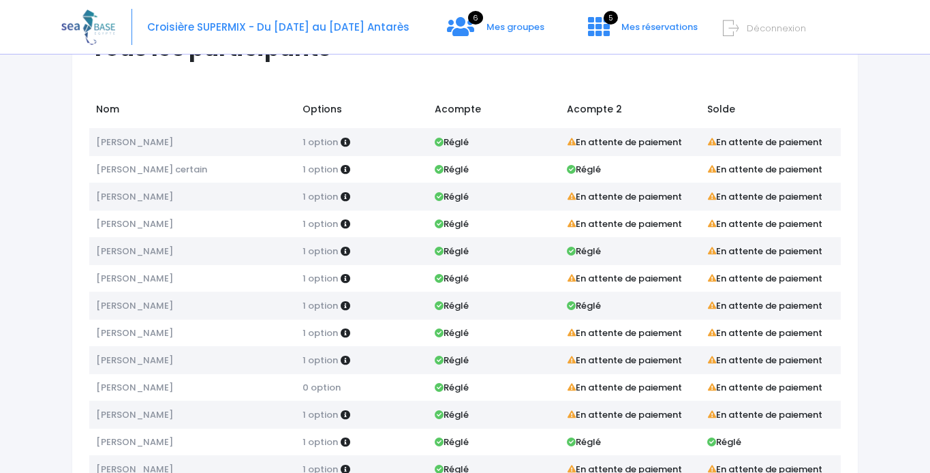
scroll to position [61, 0]
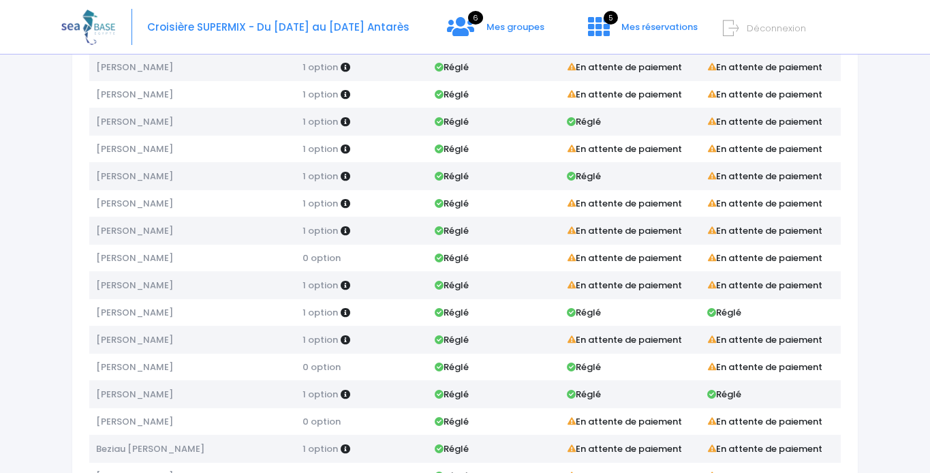
scroll to position [180, 0]
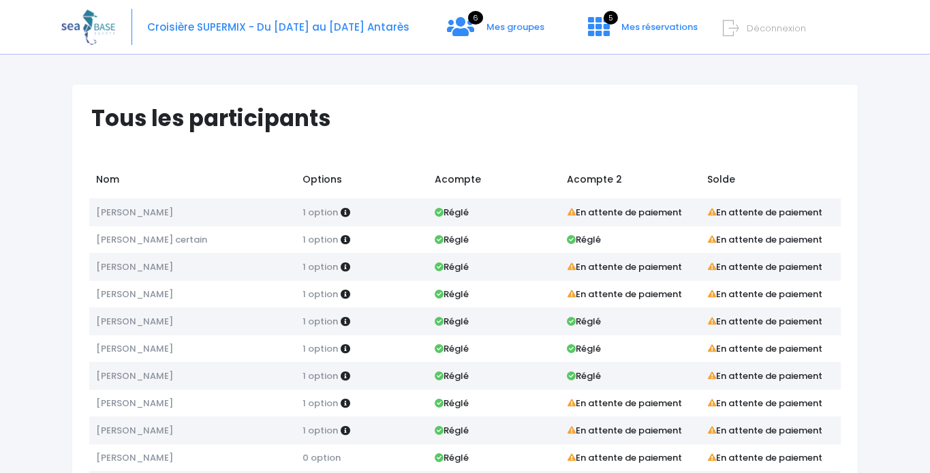
scroll to position [174, 0]
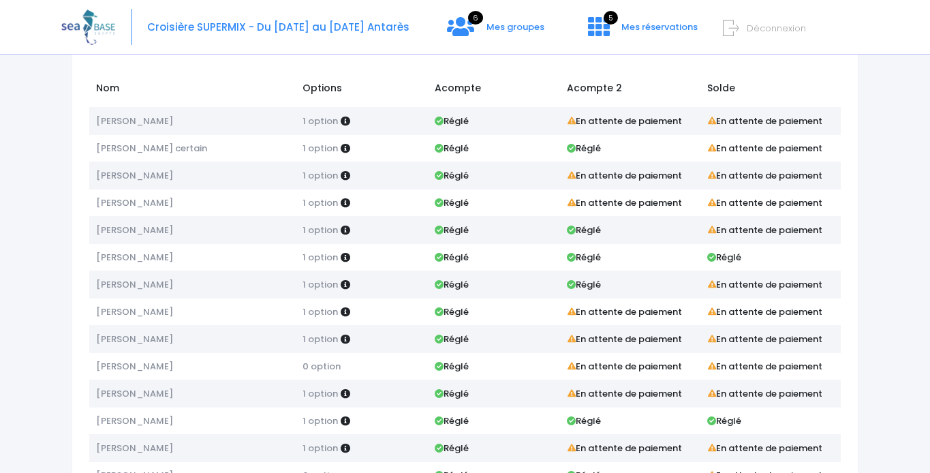
scroll to position [97, 0]
